Goal: Entertainment & Leisure: Consume media (video, audio)

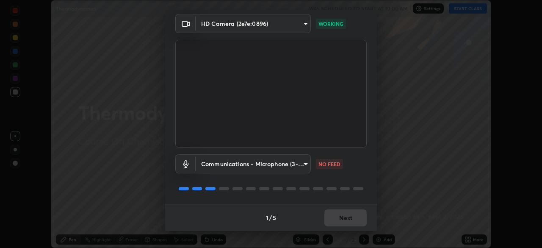
scroll to position [29, 0]
click at [291, 164] on body "Erase all Thermodynamics WAS SCHEDULED TO START AT 10:00 AM Settings START CLAS…" at bounding box center [271, 124] width 542 height 248
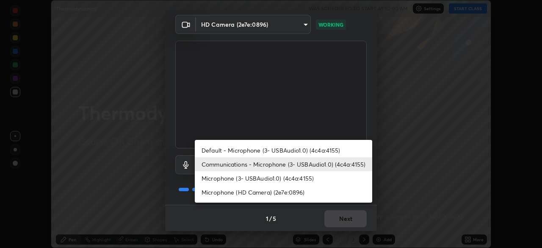
click at [306, 179] on li "Microphone (3- USBAudio1.0) (4c4a:4155)" at bounding box center [283, 178] width 177 height 14
type input "f552f34da89fd2c420b92da1e0801fd46f0c80f42a65a2ef8362e08d0dba5b52"
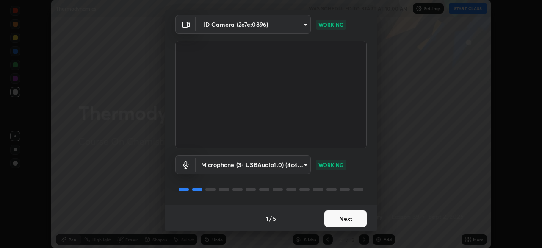
click at [353, 217] on button "Next" at bounding box center [345, 218] width 42 height 17
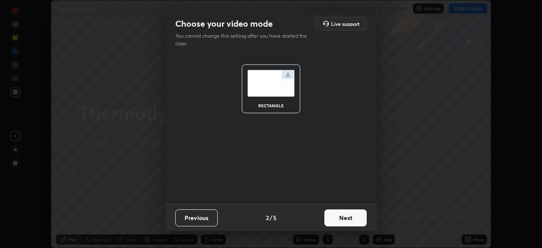
scroll to position [0, 0]
click at [349, 217] on button "Next" at bounding box center [345, 217] width 42 height 17
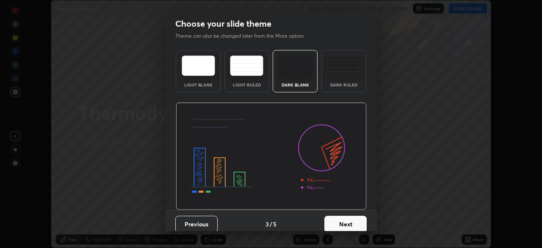
click at [346, 220] on button "Next" at bounding box center [345, 223] width 42 height 17
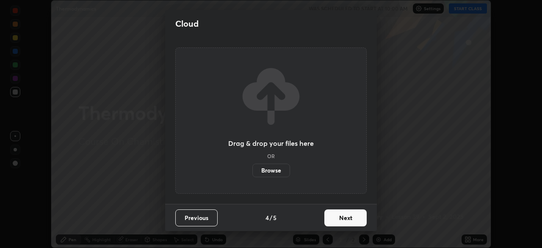
click at [349, 216] on button "Next" at bounding box center [345, 217] width 42 height 17
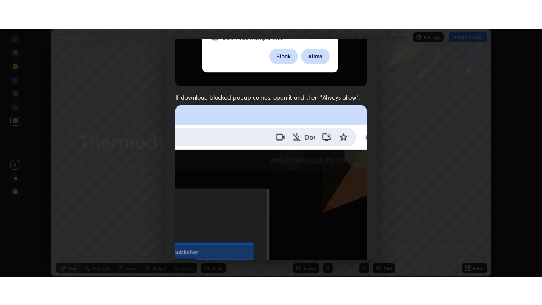
scroll to position [203, 0]
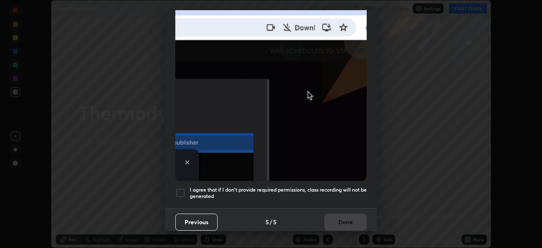
click at [183, 188] on div at bounding box center [180, 193] width 10 height 10
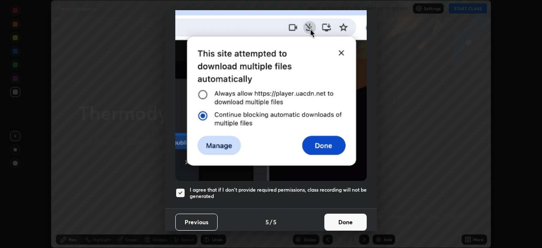
click at [342, 217] on button "Done" at bounding box center [345, 221] width 42 height 17
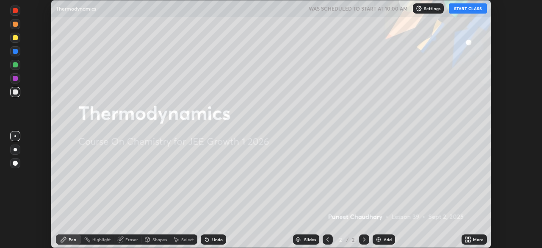
click at [461, 10] on button "START CLASS" at bounding box center [468, 8] width 38 height 10
click at [468, 238] on icon at bounding box center [469, 238] width 2 height 2
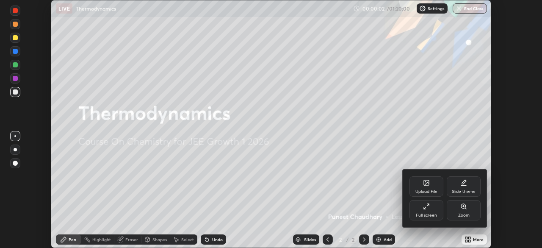
click at [431, 210] on div "Full screen" at bounding box center [426, 210] width 34 height 20
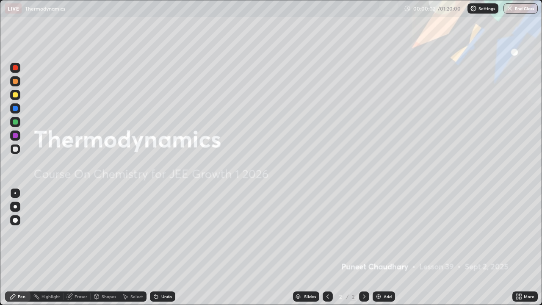
scroll to position [305, 542]
click at [383, 247] on div "Add" at bounding box center [383, 296] width 22 height 10
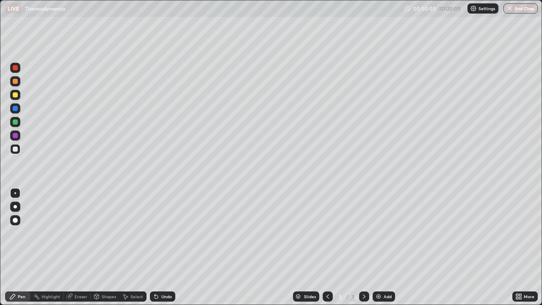
click at [17, 207] on div at bounding box center [15, 206] width 3 height 3
click at [383, 247] on div "Add" at bounding box center [387, 296] width 8 height 4
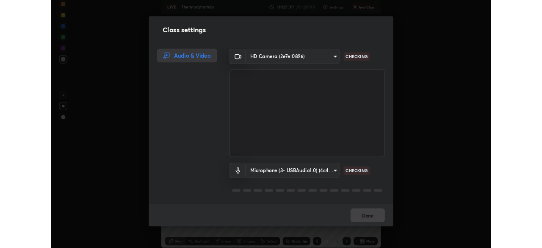
scroll to position [42023, 41786]
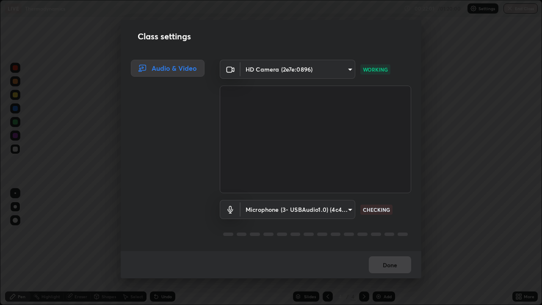
click at [272, 210] on body "Erase all LIVE Thermodynamics 00:22:01 / 01:20:00 Settings End Class Setting up…" at bounding box center [271, 152] width 542 height 305
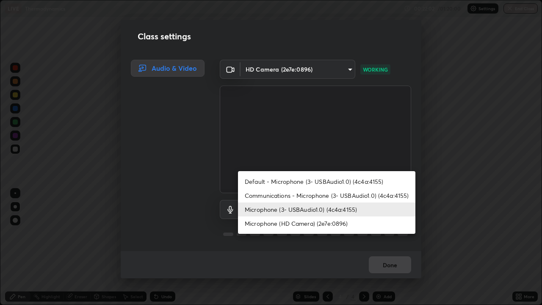
click at [285, 177] on li "Default - Microphone (3- USBAudio1.0) (4c4a:4155)" at bounding box center [326, 181] width 177 height 14
type input "default"
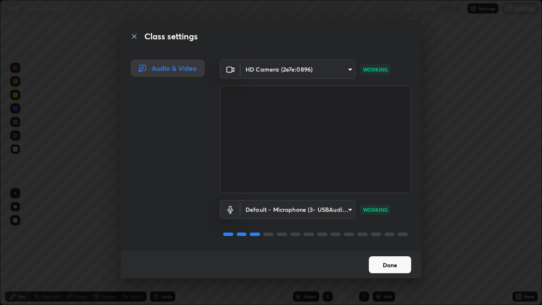
click at [380, 247] on button "Done" at bounding box center [390, 264] width 42 height 17
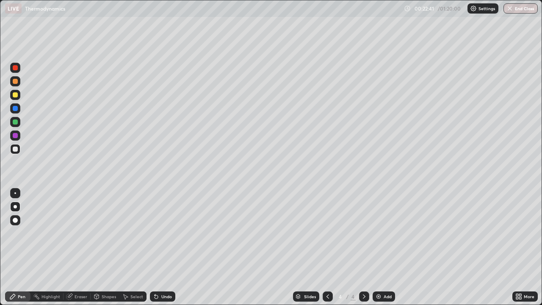
click at [168, 247] on div "Undo" at bounding box center [166, 296] width 11 height 4
click at [84, 247] on div "Eraser" at bounding box center [76, 296] width 27 height 10
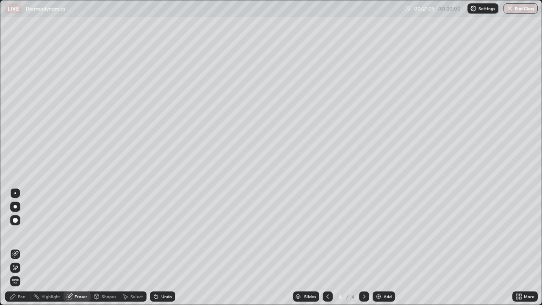
click at [21, 247] on div "Pen" at bounding box center [22, 296] width 8 height 4
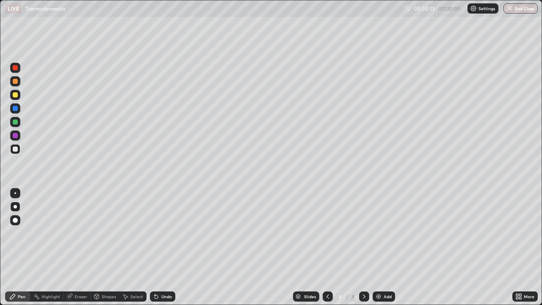
click at [382, 247] on div "Add" at bounding box center [383, 296] width 22 height 10
click at [168, 247] on div "Undo" at bounding box center [166, 296] width 11 height 4
click at [16, 96] on div at bounding box center [15, 94] width 5 height 5
click at [384, 247] on div "Add" at bounding box center [387, 296] width 8 height 4
click at [80, 247] on div "Eraser" at bounding box center [80, 296] width 13 height 4
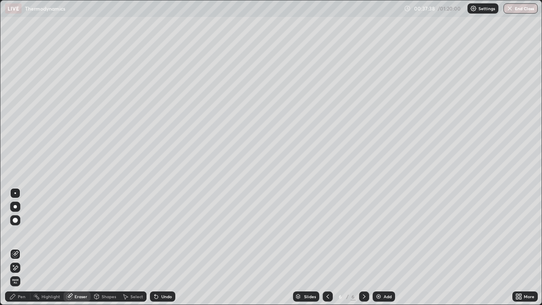
click at [22, 247] on div "Pen" at bounding box center [22, 296] width 8 height 4
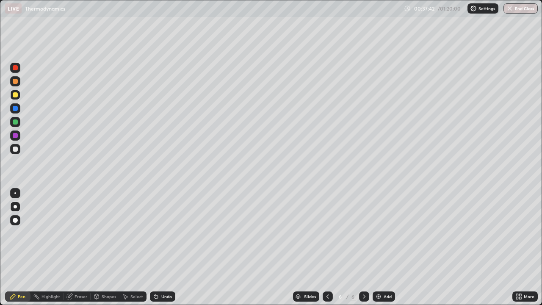
click at [165, 247] on div "Undo" at bounding box center [162, 296] width 25 height 10
click at [326, 247] on div at bounding box center [328, 296] width 10 height 10
click at [363, 247] on icon at bounding box center [364, 296] width 7 height 7
click at [165, 247] on div "Undo" at bounding box center [166, 296] width 11 height 4
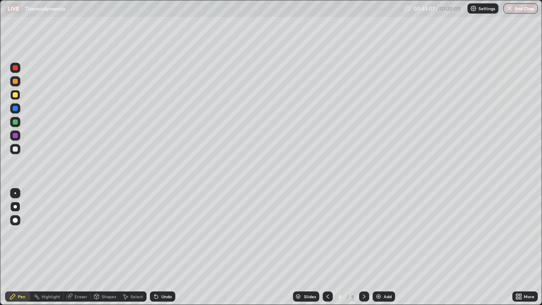
click at [163, 247] on div "Undo" at bounding box center [162, 296] width 25 height 10
click at [384, 247] on div "Add" at bounding box center [387, 296] width 8 height 4
click at [166, 247] on div "Undo" at bounding box center [166, 296] width 11 height 4
click at [166, 247] on div "Undo" at bounding box center [162, 296] width 25 height 10
click at [165, 247] on div "Undo" at bounding box center [166, 296] width 11 height 4
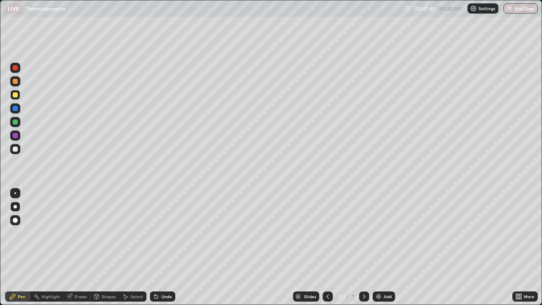
click at [167, 247] on div "Undo" at bounding box center [162, 296] width 25 height 10
click at [168, 247] on div "Undo" at bounding box center [162, 296] width 25 height 10
click at [166, 247] on div "Undo" at bounding box center [166, 296] width 11 height 4
click at [166, 247] on div "Undo" at bounding box center [162, 296] width 25 height 10
click at [164, 247] on div "Undo" at bounding box center [166, 296] width 11 height 4
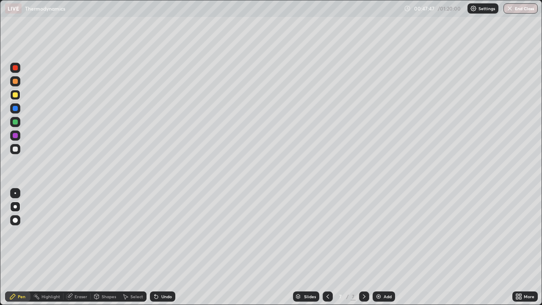
click at [168, 247] on div "Undo" at bounding box center [166, 296] width 11 height 4
click at [386, 247] on div "Add" at bounding box center [387, 296] width 8 height 4
click at [17, 149] on div at bounding box center [15, 148] width 5 height 5
click at [167, 247] on div "Undo" at bounding box center [166, 296] width 11 height 4
click at [166, 247] on div "Undo" at bounding box center [166, 296] width 11 height 4
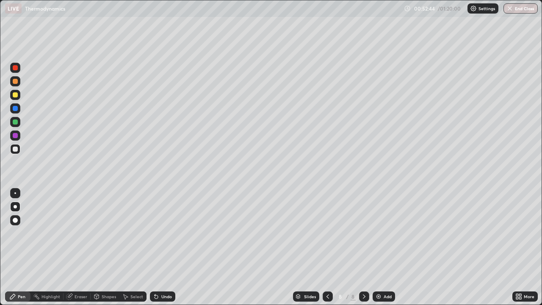
click at [168, 247] on div "Undo" at bounding box center [166, 296] width 11 height 4
click at [167, 247] on div "Undo" at bounding box center [166, 296] width 11 height 4
click at [166, 247] on div "Undo" at bounding box center [166, 296] width 11 height 4
click at [386, 247] on div "Add" at bounding box center [387, 296] width 8 height 4
click at [77, 247] on div "Eraser" at bounding box center [80, 296] width 13 height 4
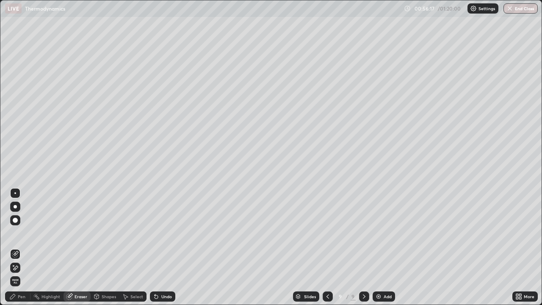
click at [20, 247] on div "Pen" at bounding box center [22, 296] width 8 height 4
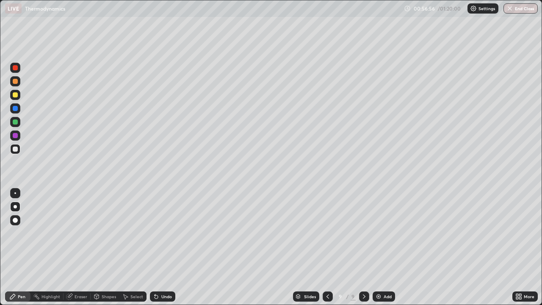
click at [77, 247] on div "Eraser" at bounding box center [80, 296] width 13 height 4
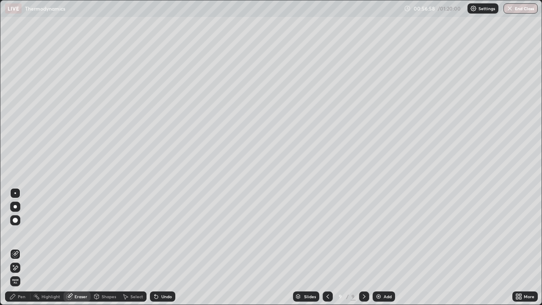
click at [18, 247] on div "Pen" at bounding box center [17, 296] width 25 height 10
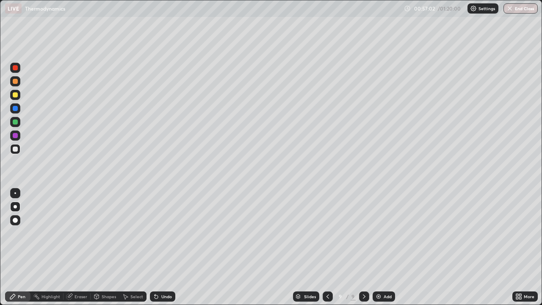
click at [81, 247] on div "Eraser" at bounding box center [80, 296] width 13 height 4
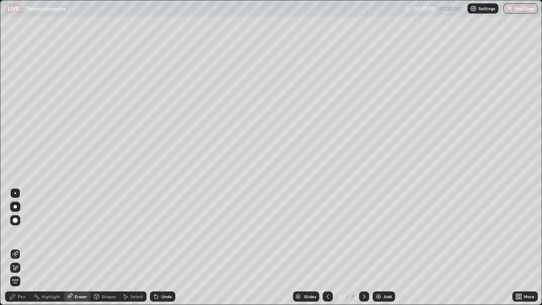
click at [22, 247] on div "Pen" at bounding box center [22, 296] width 8 height 4
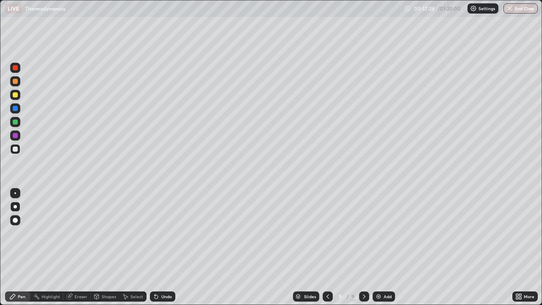
click at [169, 247] on div "Undo" at bounding box center [166, 296] width 11 height 4
click at [170, 247] on div "Undo" at bounding box center [166, 296] width 11 height 4
click at [169, 247] on div "Undo" at bounding box center [162, 296] width 25 height 10
click at [168, 247] on div "Undo" at bounding box center [162, 296] width 25 height 10
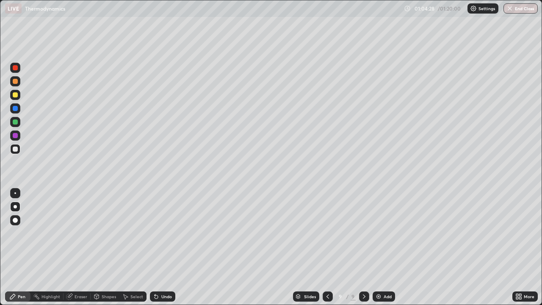
click at [386, 247] on div "Add" at bounding box center [387, 296] width 8 height 4
click at [16, 95] on div at bounding box center [15, 94] width 5 height 5
click at [326, 247] on icon at bounding box center [327, 296] width 7 height 7
click at [363, 247] on icon at bounding box center [364, 296] width 7 height 7
click at [386, 247] on div "Add" at bounding box center [387, 296] width 8 height 4
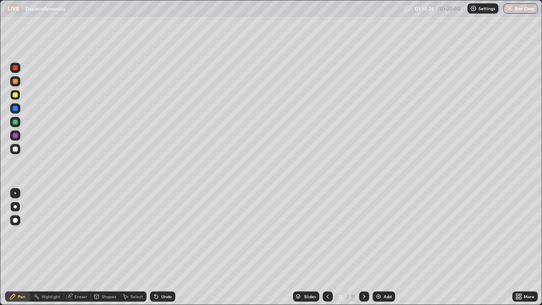
click at [165, 247] on div "Undo" at bounding box center [166, 296] width 11 height 4
click at [163, 247] on div "Undo" at bounding box center [162, 296] width 25 height 10
click at [166, 247] on div "Undo" at bounding box center [166, 296] width 11 height 4
click at [424, 247] on div "Slides 11 / 11 Add" at bounding box center [343, 296] width 337 height 17
click at [423, 247] on div "Slides 11 / 11 Add" at bounding box center [343, 296] width 337 height 17
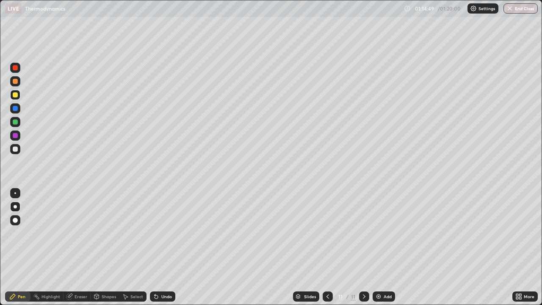
click at [523, 8] on button "End Class" at bounding box center [520, 8] width 34 height 10
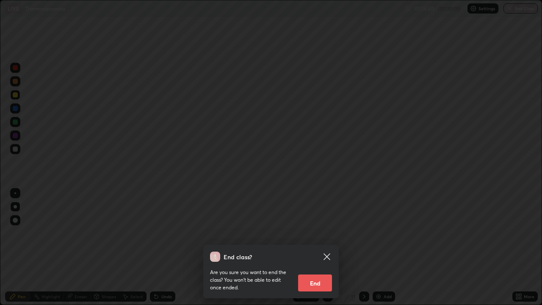
click at [319, 247] on button "End" at bounding box center [315, 282] width 34 height 17
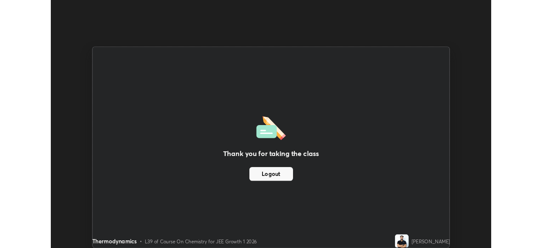
scroll to position [42080, 41786]
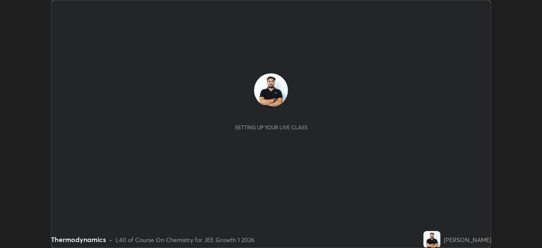
scroll to position [248, 542]
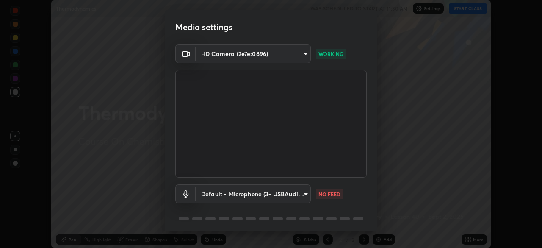
click at [246, 195] on body "Erase all Thermodynamics WAS SCHEDULED TO START AT 11:30 AM Settings START CLAS…" at bounding box center [271, 124] width 542 height 248
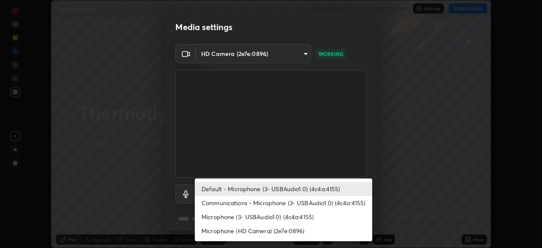
click at [260, 203] on li "Communications - Microphone (3- USBAudio1.0) (4c4a:4155)" at bounding box center [283, 203] width 177 height 14
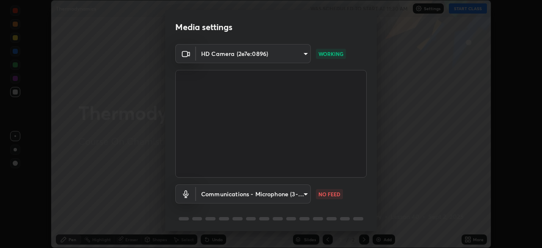
click at [233, 193] on body "Erase all Thermodynamics WAS SCHEDULED TO START AT 11:30 AM Settings START CLAS…" at bounding box center [271, 124] width 542 height 248
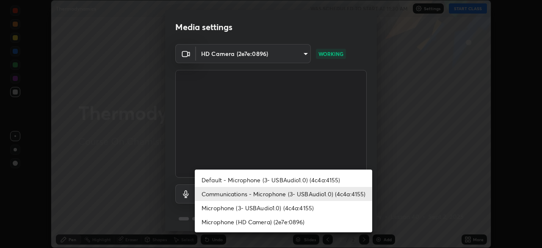
click at [242, 205] on li "Microphone (3- USBAudio1.0) (4c4a:4155)" at bounding box center [283, 208] width 177 height 14
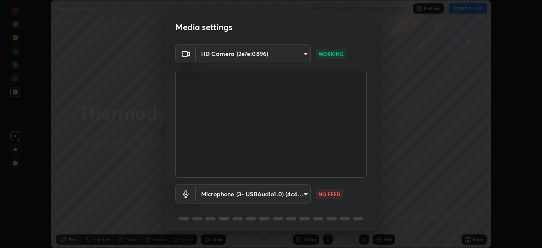
type input "f552f34da89fd2c420b92da1e0801fd46f0c80f42a65a2ef8362e08d0dba5b52"
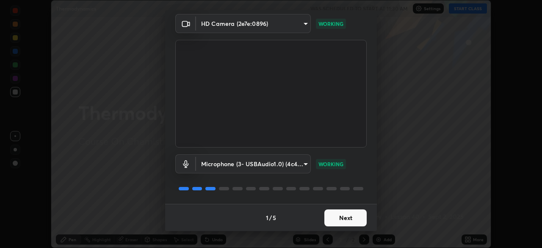
click at [351, 219] on button "Next" at bounding box center [345, 217] width 42 height 17
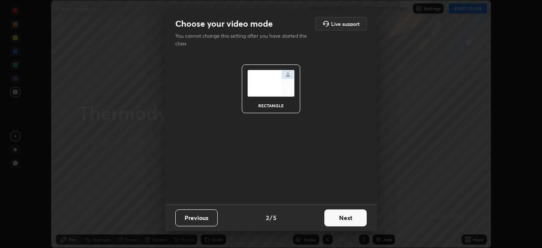
scroll to position [0, 0]
click at [349, 221] on button "Next" at bounding box center [345, 217] width 42 height 17
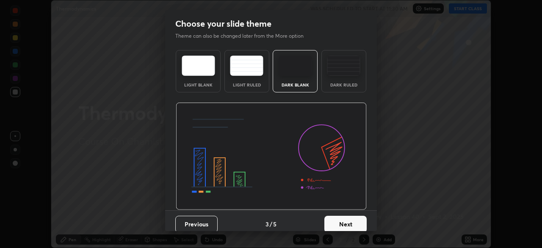
click at [350, 221] on button "Next" at bounding box center [345, 223] width 42 height 17
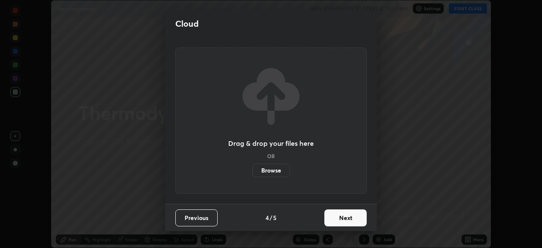
click at [350, 219] on button "Next" at bounding box center [345, 217] width 42 height 17
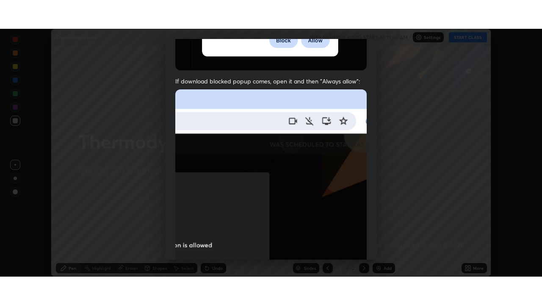
scroll to position [203, 0]
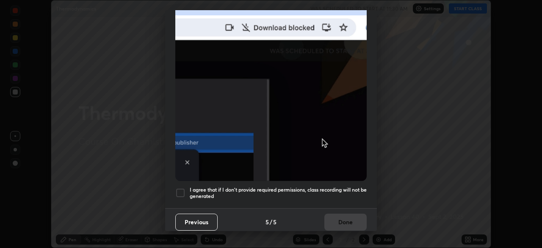
click at [180, 188] on div at bounding box center [180, 193] width 10 height 10
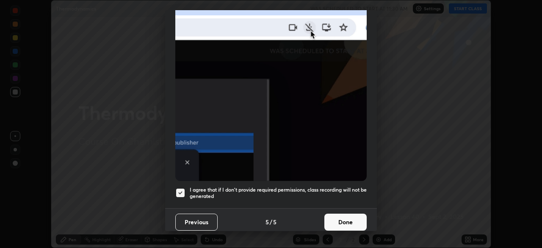
click at [345, 221] on button "Done" at bounding box center [345, 221] width 42 height 17
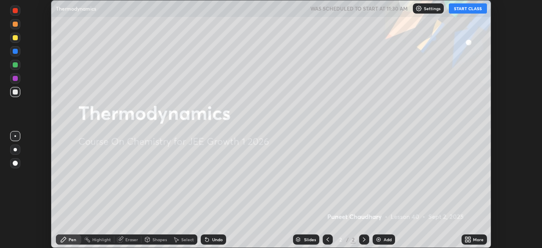
click at [463, 7] on button "START CLASS" at bounding box center [468, 8] width 38 height 10
click at [470, 241] on icon at bounding box center [469, 241] width 2 height 2
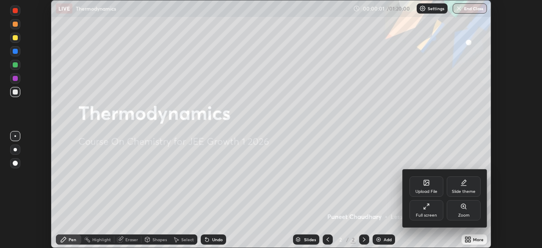
click at [428, 206] on icon at bounding box center [426, 206] width 7 height 7
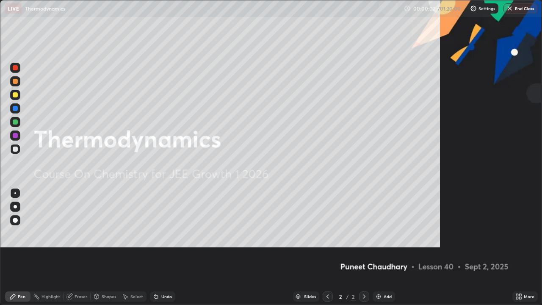
scroll to position [305, 542]
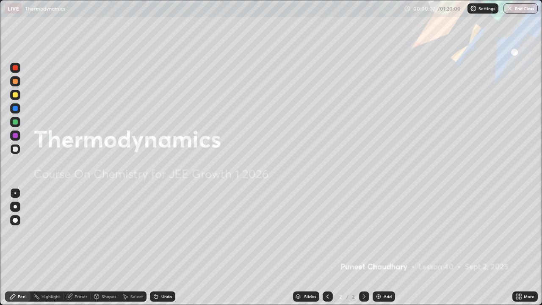
click at [386, 247] on div "Add" at bounding box center [387, 296] width 8 height 4
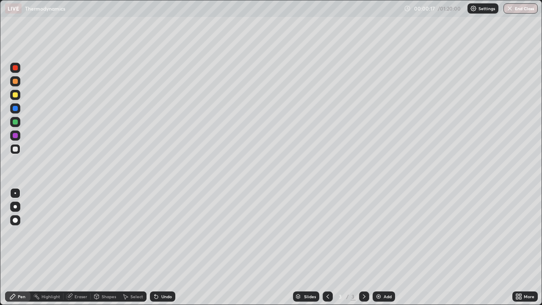
click at [15, 207] on div at bounding box center [15, 206] width 3 height 3
click at [80, 247] on div "Eraser" at bounding box center [80, 296] width 13 height 4
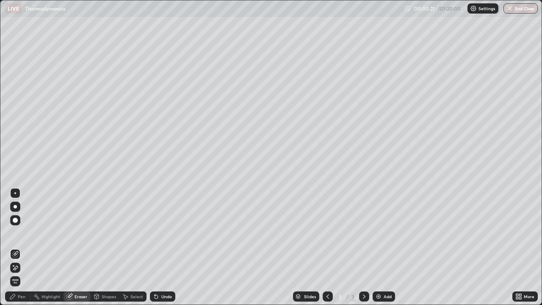
click at [15, 218] on div at bounding box center [15, 220] width 5 height 5
click at [20, 247] on div "Pen" at bounding box center [22, 296] width 8 height 4
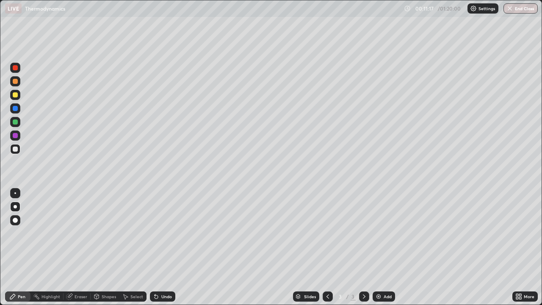
click at [383, 247] on div "Add" at bounding box center [387, 296] width 8 height 4
click at [83, 247] on div "Eraser" at bounding box center [76, 296] width 27 height 10
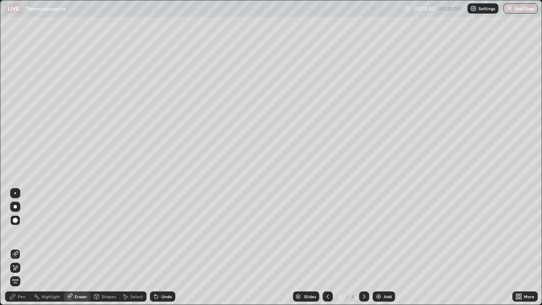
click at [23, 247] on div "Pen" at bounding box center [22, 296] width 8 height 4
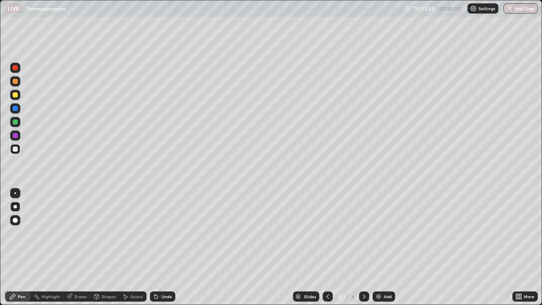
click at [14, 97] on div at bounding box center [15, 94] width 5 height 5
click at [168, 247] on div "Undo" at bounding box center [166, 296] width 11 height 4
click at [165, 247] on div "Undo" at bounding box center [166, 296] width 11 height 4
click at [378, 247] on img at bounding box center [378, 296] width 7 height 7
click at [15, 149] on div at bounding box center [15, 148] width 5 height 5
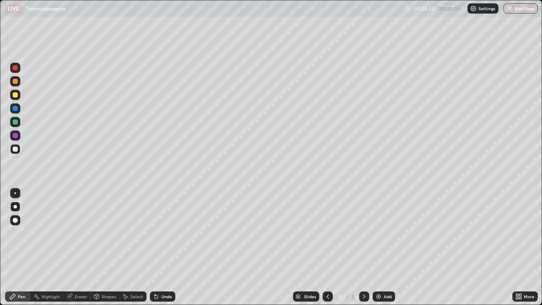
click at [164, 247] on div "Undo" at bounding box center [166, 296] width 11 height 4
click at [166, 247] on div "Undo" at bounding box center [166, 296] width 11 height 4
click at [83, 247] on div "Eraser" at bounding box center [76, 296] width 27 height 10
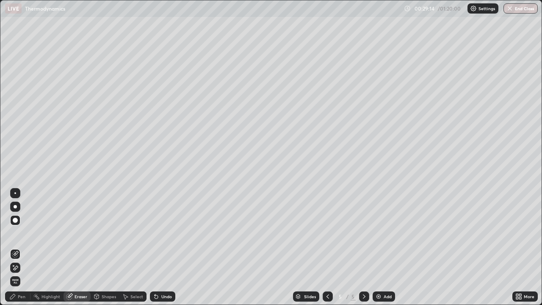
click at [21, 247] on div "Pen" at bounding box center [22, 296] width 8 height 4
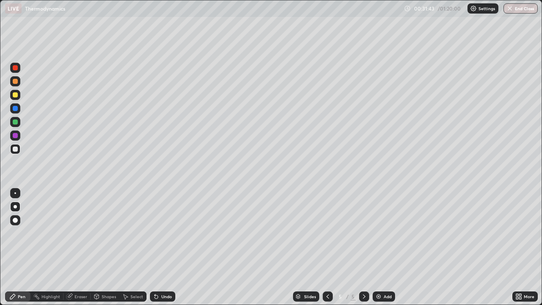
click at [386, 247] on div "Add" at bounding box center [387, 296] width 8 height 4
click at [163, 247] on div "Undo" at bounding box center [166, 296] width 11 height 4
click at [167, 247] on div "Undo" at bounding box center [166, 296] width 11 height 4
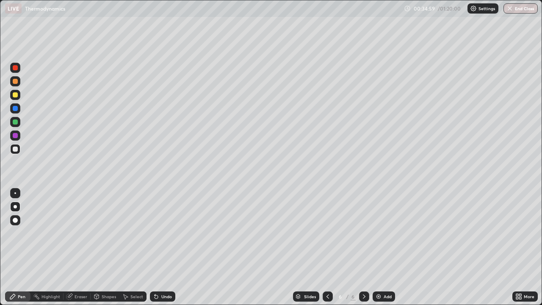
click at [165, 247] on div "Undo" at bounding box center [166, 296] width 11 height 4
click at [164, 247] on div "Undo" at bounding box center [166, 296] width 11 height 4
click at [163, 247] on div "Undo" at bounding box center [166, 296] width 11 height 4
click at [168, 247] on div "Undo" at bounding box center [162, 296] width 25 height 10
click at [14, 91] on div at bounding box center [15, 95] width 10 height 10
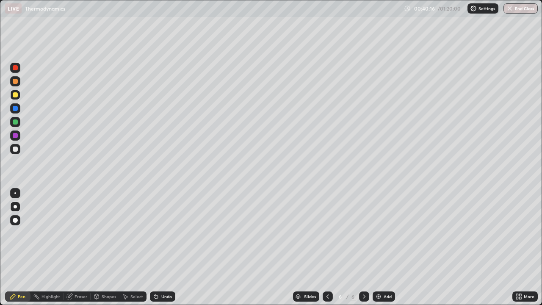
click at [168, 247] on div "Undo" at bounding box center [166, 296] width 11 height 4
click at [163, 247] on div "Undo" at bounding box center [162, 296] width 25 height 10
click at [15, 68] on div at bounding box center [15, 67] width 5 height 5
click at [14, 149] on div at bounding box center [15, 148] width 5 height 5
click at [384, 247] on div "Add" at bounding box center [387, 296] width 8 height 4
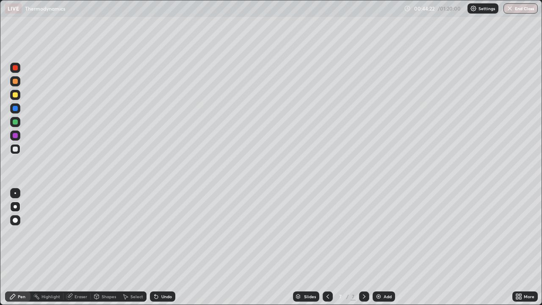
click at [327, 247] on icon at bounding box center [327, 296] width 3 height 4
click at [364, 247] on icon at bounding box center [364, 296] width 7 height 7
click at [326, 247] on icon at bounding box center [327, 296] width 7 height 7
click at [359, 247] on div at bounding box center [364, 296] width 10 height 10
click at [331, 247] on div at bounding box center [328, 296] width 10 height 10
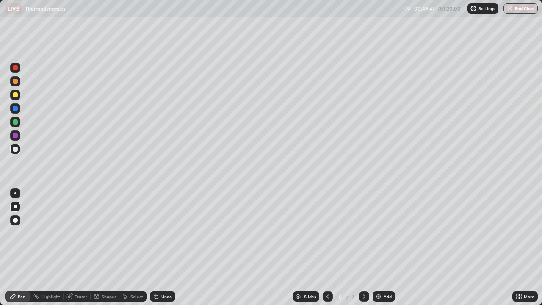
click at [361, 247] on icon at bounding box center [364, 296] width 7 height 7
click at [78, 247] on div "Eraser" at bounding box center [76, 296] width 27 height 10
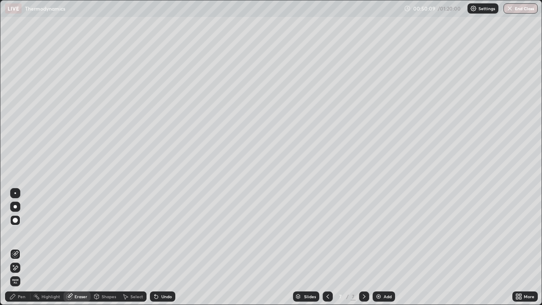
click at [17, 247] on div "Pen" at bounding box center [17, 296] width 25 height 10
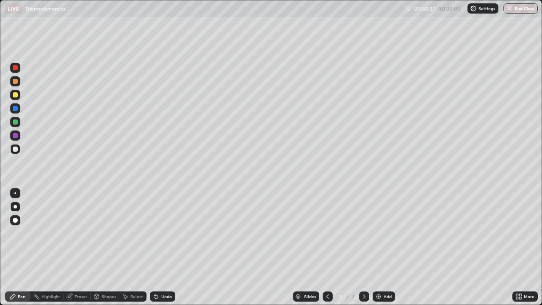
click at [83, 247] on div "Eraser" at bounding box center [76, 296] width 27 height 10
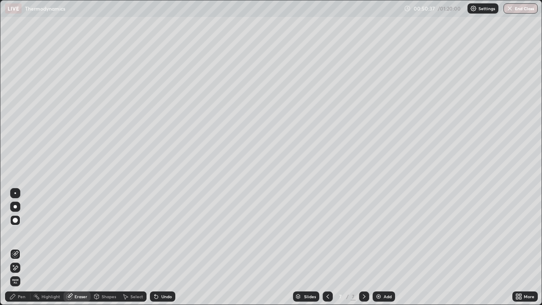
click at [21, 247] on div "Pen" at bounding box center [22, 296] width 8 height 4
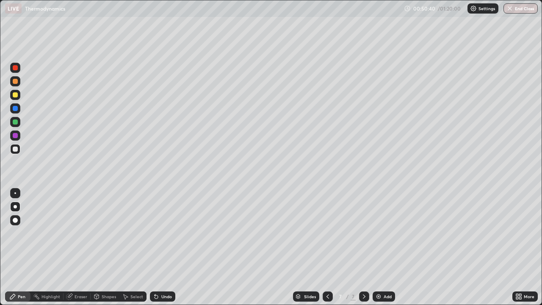
click at [77, 247] on div "Eraser" at bounding box center [80, 296] width 13 height 4
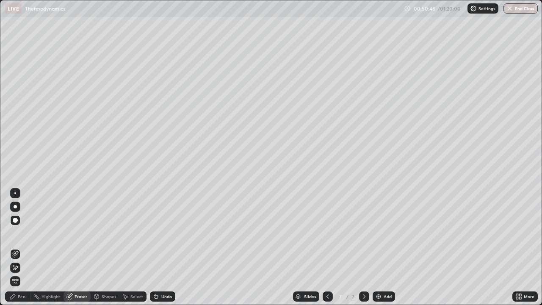
click at [327, 247] on icon at bounding box center [327, 296] width 7 height 7
click at [363, 247] on icon at bounding box center [364, 296] width 3 height 4
click at [23, 247] on div "Pen" at bounding box center [22, 296] width 8 height 4
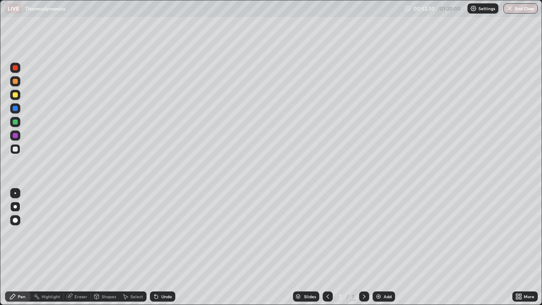
click at [77, 247] on div "Eraser" at bounding box center [80, 296] width 13 height 4
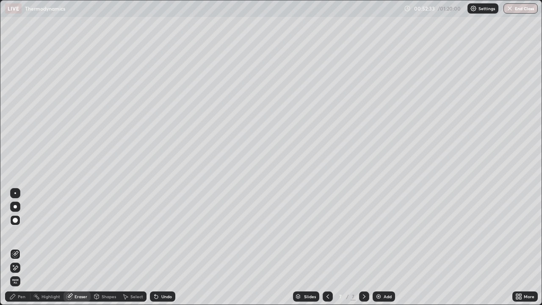
click at [19, 247] on div "Pen" at bounding box center [22, 296] width 8 height 4
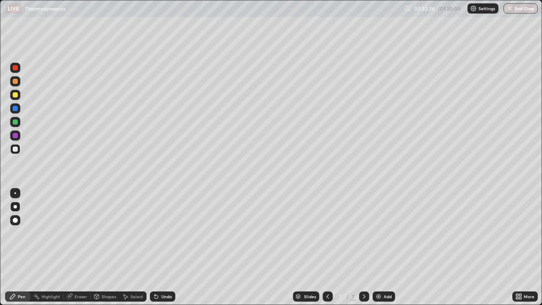
click at [161, 247] on div "Undo" at bounding box center [166, 296] width 11 height 4
click at [164, 247] on div "Undo" at bounding box center [166, 296] width 11 height 4
click at [78, 247] on div "Eraser" at bounding box center [80, 296] width 13 height 4
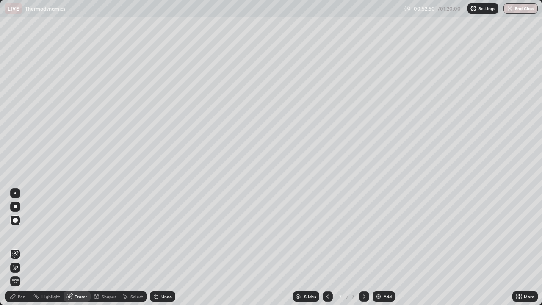
click at [24, 247] on div "Pen" at bounding box center [22, 296] width 8 height 4
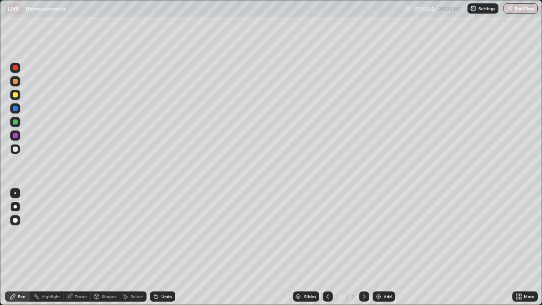
click at [77, 247] on div "Eraser" at bounding box center [80, 296] width 13 height 4
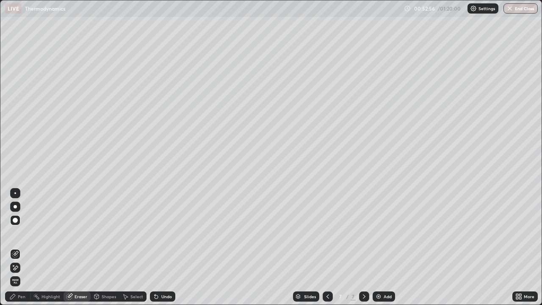
click at [19, 247] on div "Pen" at bounding box center [17, 296] width 25 height 10
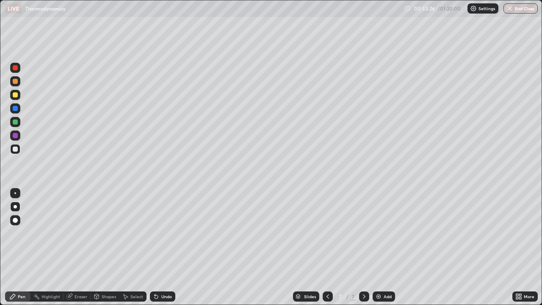
click at [166, 247] on div "Undo" at bounding box center [166, 296] width 11 height 4
click at [326, 247] on icon at bounding box center [327, 296] width 7 height 7
click at [363, 247] on icon at bounding box center [364, 296] width 7 height 7
click at [15, 64] on div at bounding box center [15, 68] width 10 height 10
click at [383, 247] on div "Add" at bounding box center [387, 296] width 8 height 4
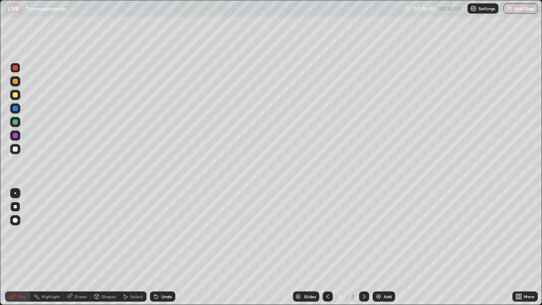
click at [13, 145] on div at bounding box center [15, 149] width 10 height 10
click at [16, 96] on div at bounding box center [15, 94] width 5 height 5
click at [80, 247] on div "Eraser" at bounding box center [80, 296] width 13 height 4
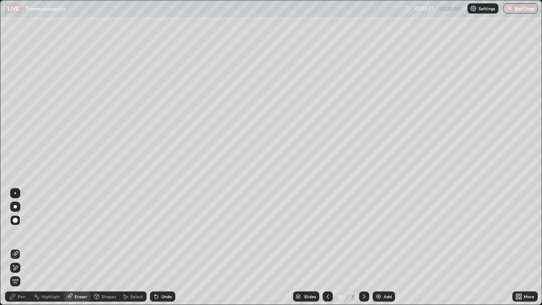
click at [19, 247] on div "Pen" at bounding box center [22, 296] width 8 height 4
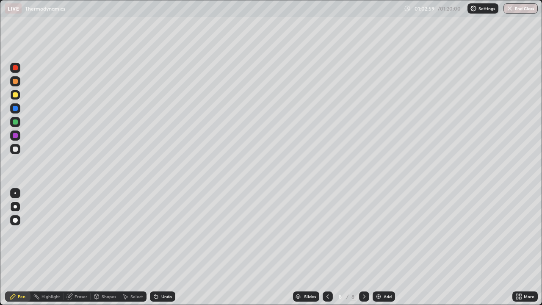
click at [166, 247] on div "Undo" at bounding box center [166, 296] width 11 height 4
click at [382, 247] on div "Add" at bounding box center [383, 296] width 22 height 10
click at [327, 247] on icon at bounding box center [327, 296] width 7 height 7
click at [363, 247] on icon at bounding box center [364, 296] width 7 height 7
click at [163, 247] on div "Undo" at bounding box center [166, 296] width 11 height 4
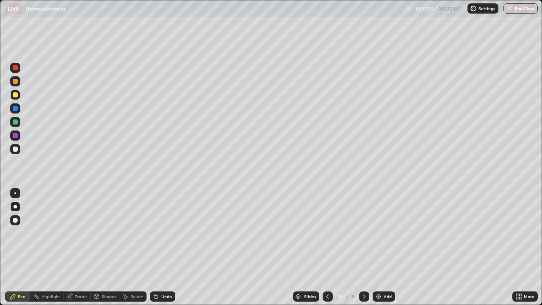
click at [166, 247] on div "Undo" at bounding box center [162, 296] width 25 height 10
click at [164, 247] on div "Undo" at bounding box center [166, 296] width 11 height 4
click at [382, 247] on div "Add" at bounding box center [383, 296] width 22 height 10
click at [524, 9] on button "End Class" at bounding box center [520, 8] width 33 height 10
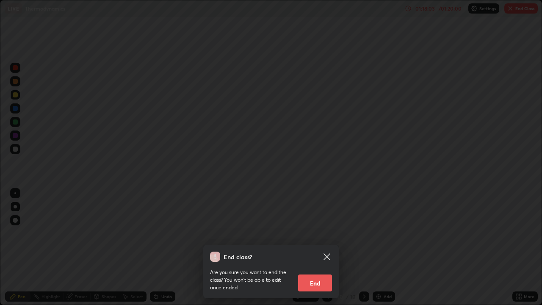
click at [311, 247] on button "End" at bounding box center [315, 282] width 34 height 17
